Goal: Information Seeking & Learning: Learn about a topic

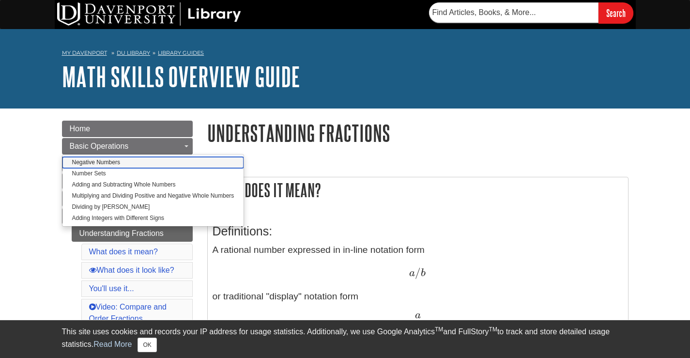
click at [129, 161] on link "Negative Numbers" at bounding box center [153, 162] width 182 height 11
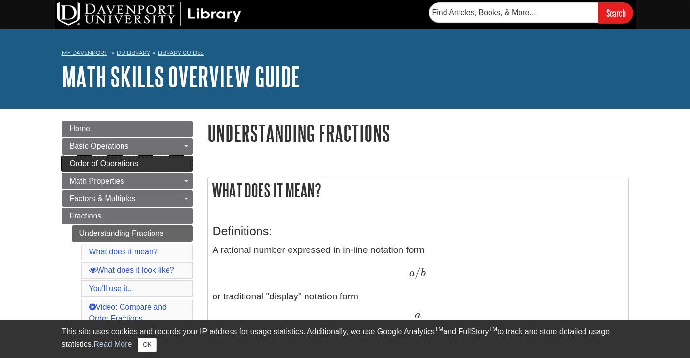
click at [147, 162] on link "Order of Operations" at bounding box center [127, 163] width 131 height 16
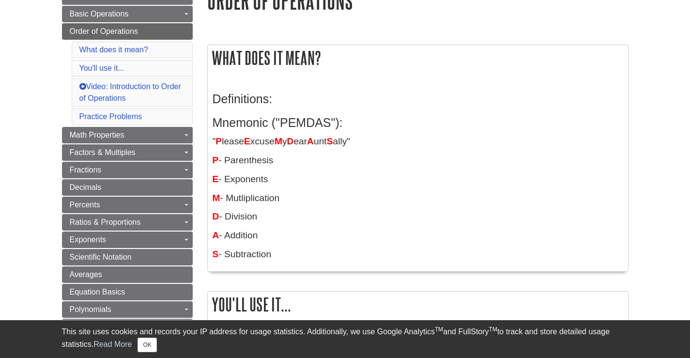
scroll to position [145, 0]
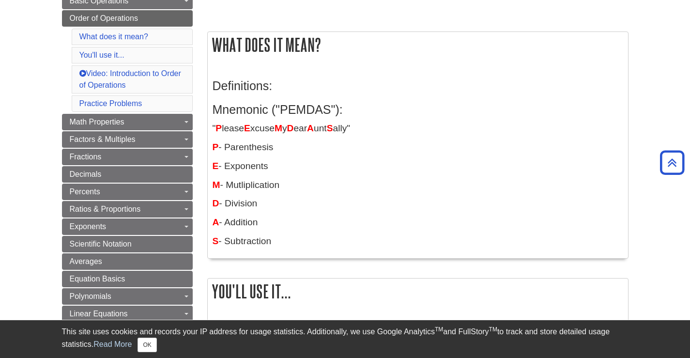
click at [314, 180] on p "M - Mutliplication" at bounding box center [418, 185] width 411 height 14
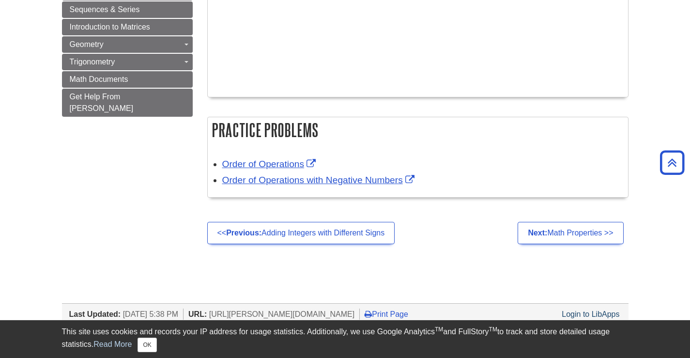
scroll to position [630, 0]
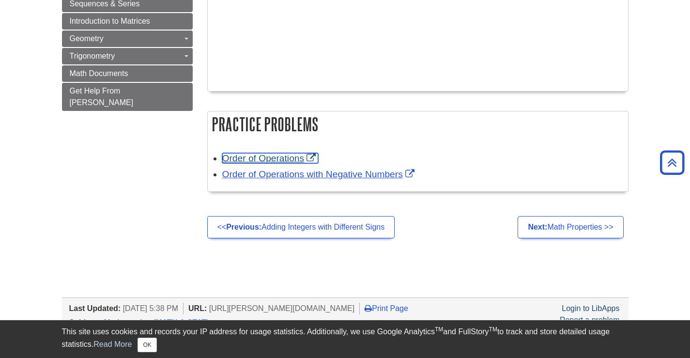
click at [283, 158] on link "Order of Operations" at bounding box center [270, 158] width 96 height 10
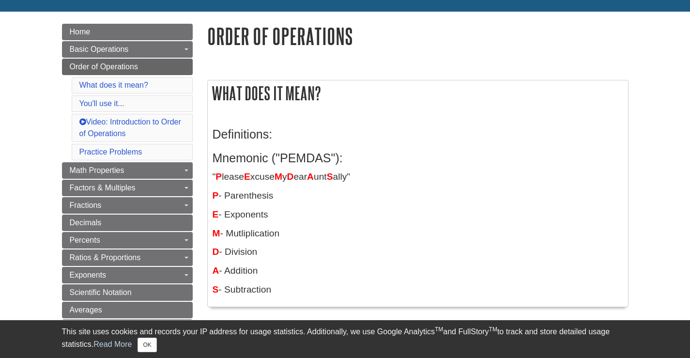
scroll to position [145, 0]
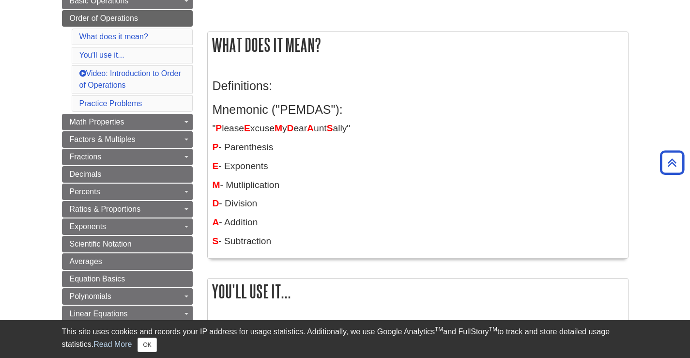
click at [322, 200] on p "D - Division" at bounding box center [418, 204] width 411 height 14
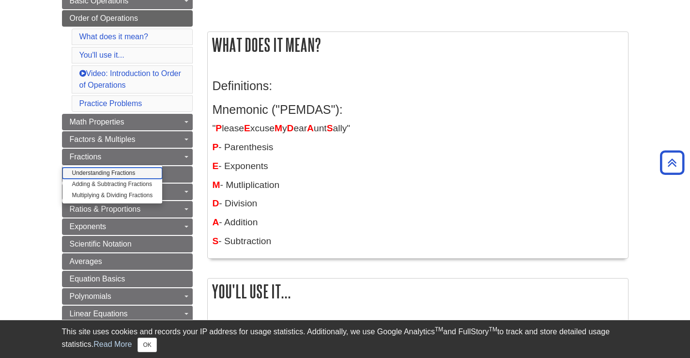
click at [124, 171] on link "Understanding Fractions" at bounding box center [112, 173] width 100 height 11
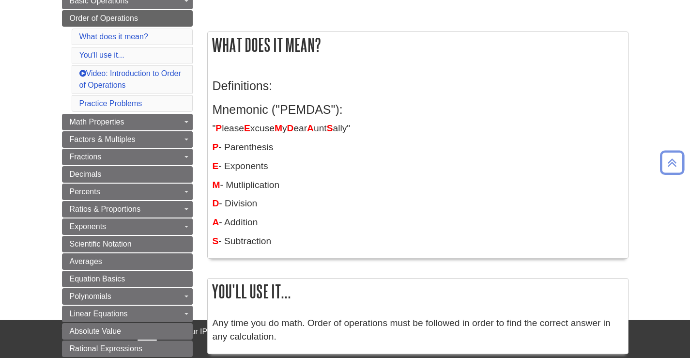
scroll to position [145, 0]
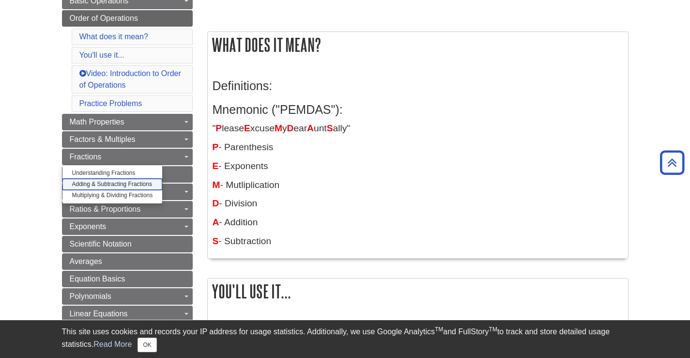
click at [134, 183] on link "Adding & Subtracting Fractions" at bounding box center [112, 184] width 100 height 11
click at [124, 195] on link "Multiplying & Dividing Fractions" at bounding box center [112, 195] width 100 height 11
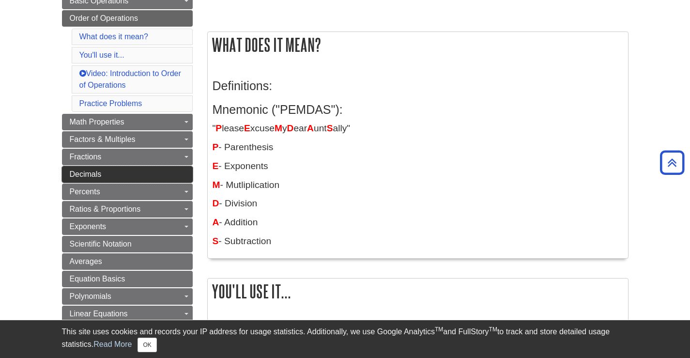
click at [121, 170] on link "Decimals" at bounding box center [127, 174] width 131 height 16
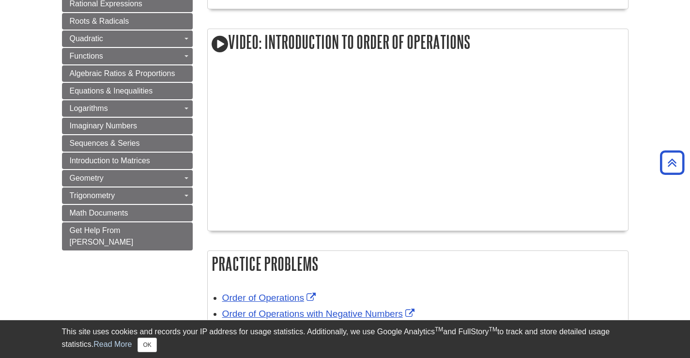
scroll to position [533, 0]
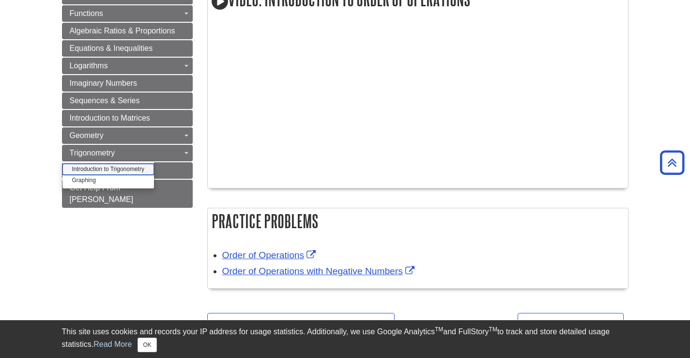
click at [111, 168] on link "Introduction to Trigonometry" at bounding box center [108, 169] width 92 height 11
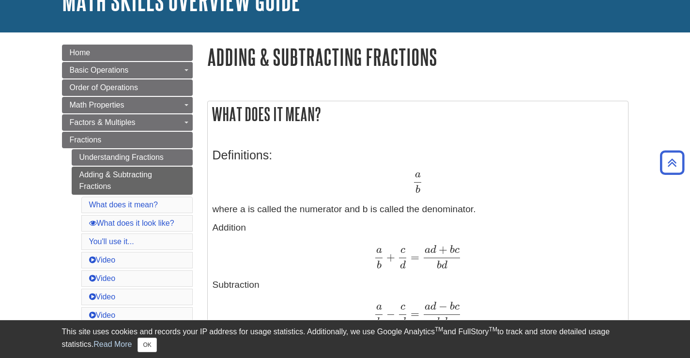
scroll to position [48, 0]
